Goal: Check status: Check status

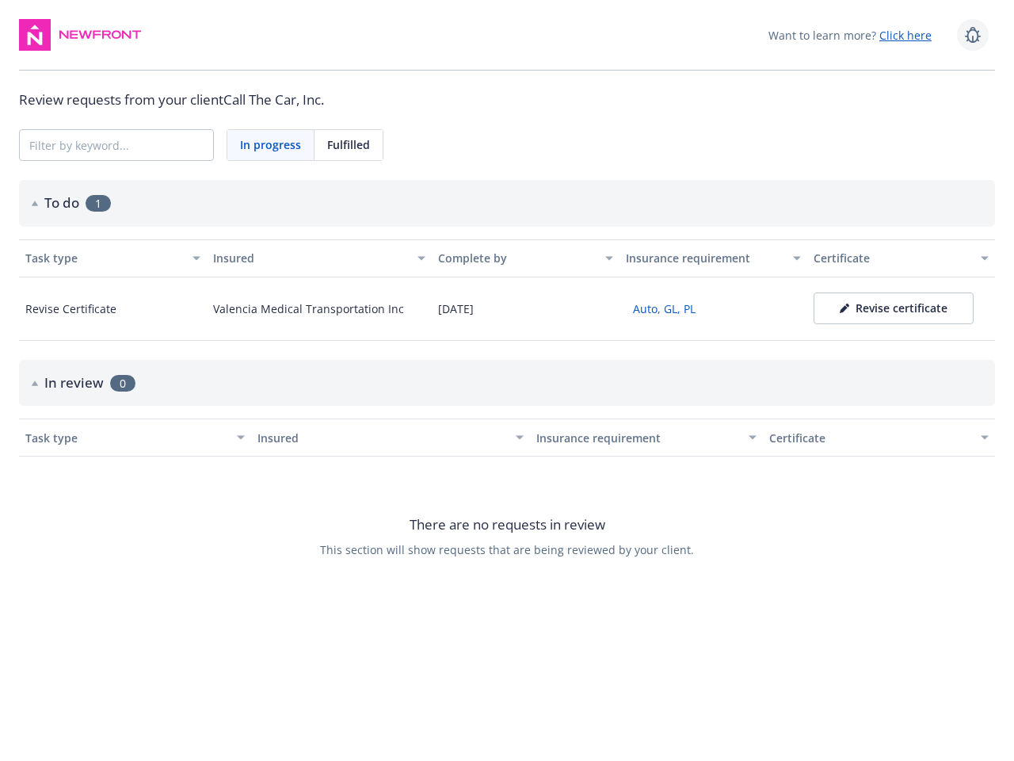
click at [973, 35] on icon at bounding box center [972, 34] width 19 height 19
click at [271, 145] on span "In progress" at bounding box center [270, 144] width 61 height 17
click at [349, 145] on span "Fulfilled" at bounding box center [348, 144] width 43 height 17
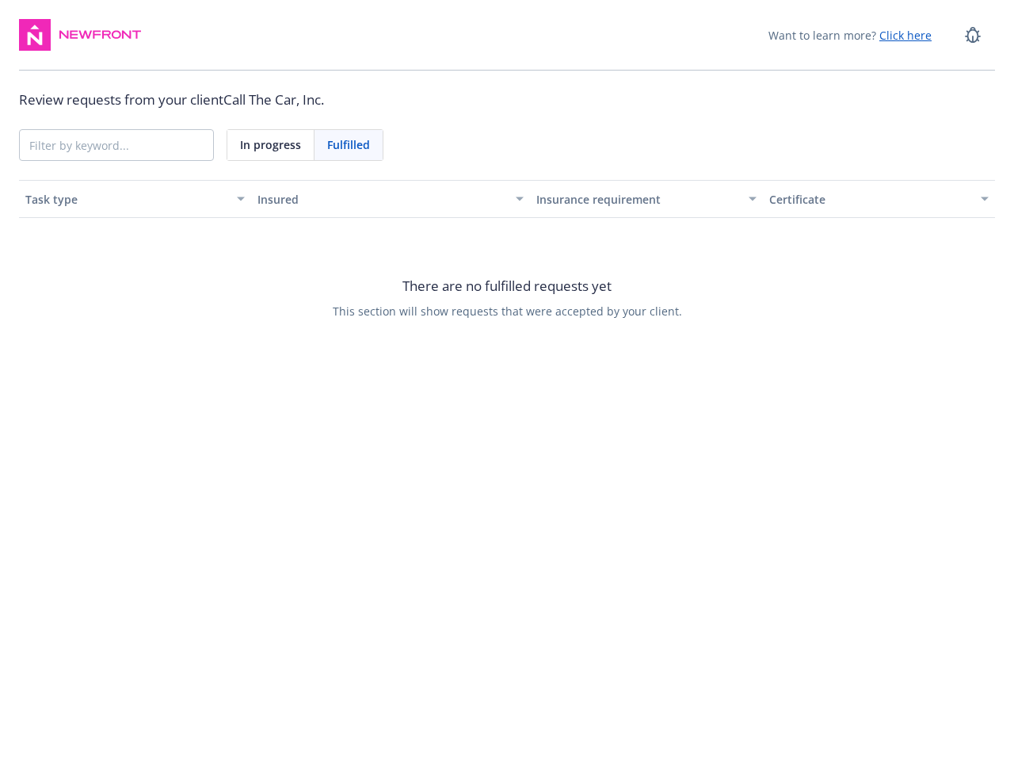
click at [507, 203] on div "Insured" at bounding box center [391, 199] width 266 height 17
click at [104, 258] on div "There are no fulfilled requests yet This section will show requests that were a…" at bounding box center [507, 297] width 976 height 158
click at [311, 258] on div "There are no fulfilled requests yet This section will show requests that were a…" at bounding box center [507, 297] width 976 height 158
click at [517, 258] on div "There are no fulfilled requests yet This section will show requests that were a…" at bounding box center [507, 297] width 976 height 158
click at [704, 258] on div "There are no fulfilled requests yet This section will show requests that were a…" at bounding box center [507, 297] width 976 height 158
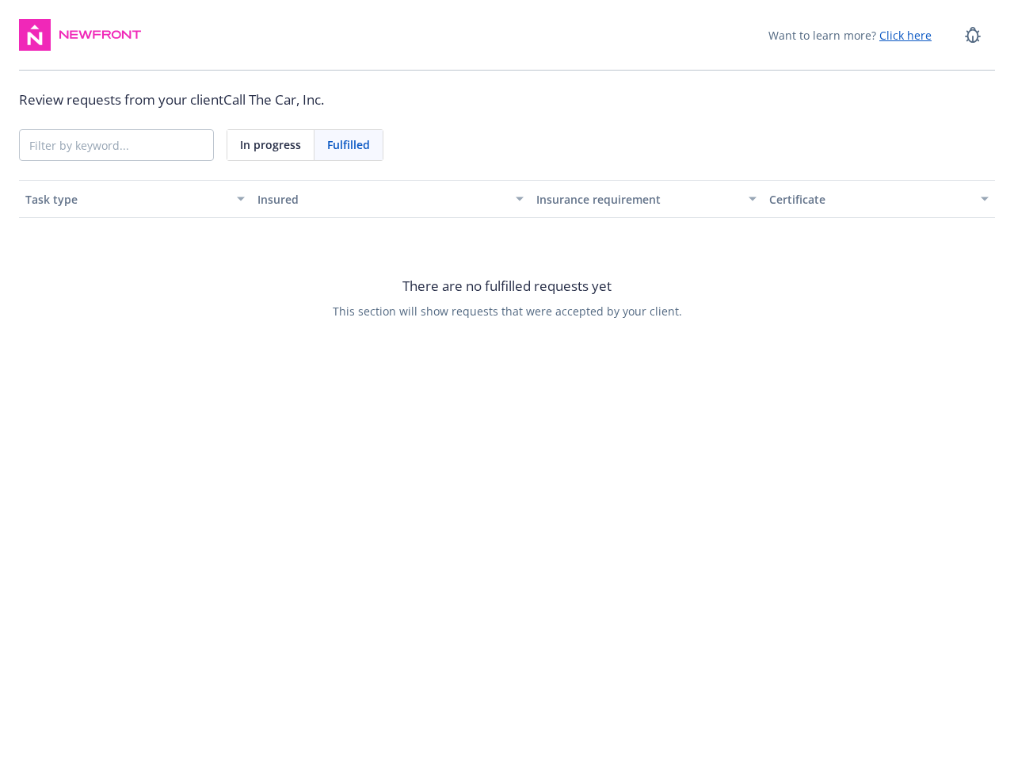
click at [892, 258] on div "There are no fulfilled requests yet This section will show requests that were a…" at bounding box center [507, 297] width 976 height 158
click at [113, 309] on div "There are no fulfilled requests yet This section will show requests that were a…" at bounding box center [507, 297] width 976 height 158
